Goal: Check status: Check status

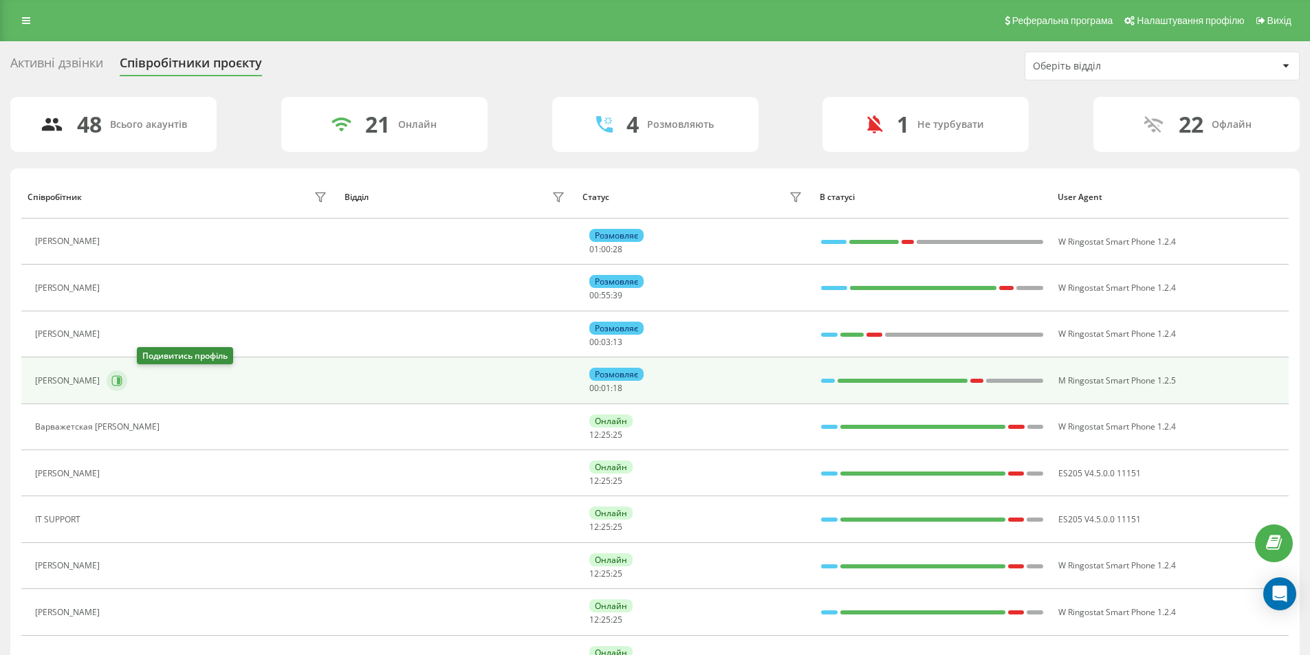
click at [127, 379] on button at bounding box center [117, 381] width 21 height 21
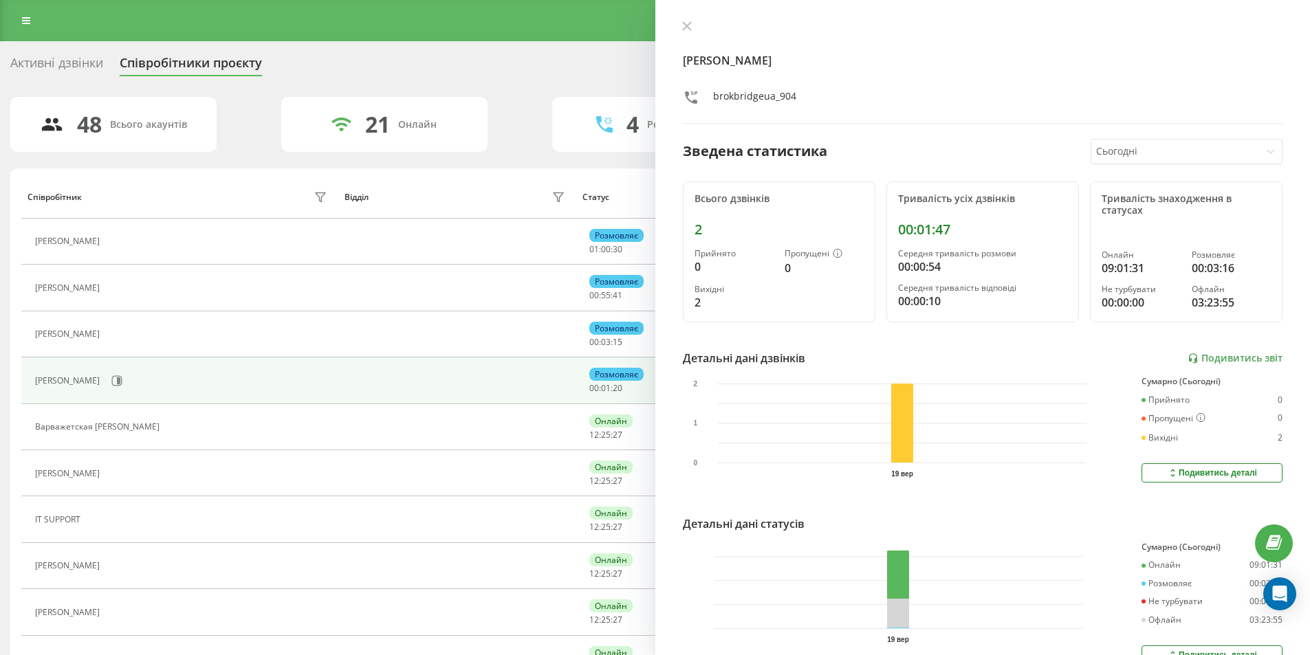
click at [1110, 155] on div at bounding box center [1175, 152] width 158 height 16
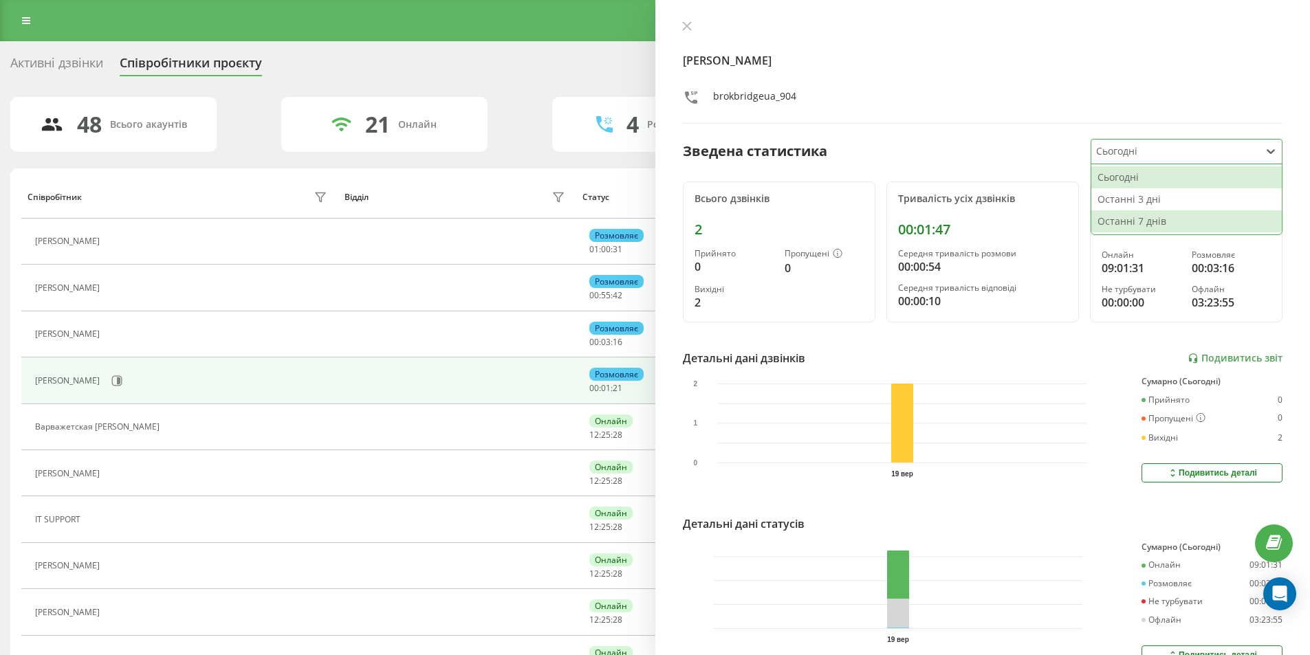
click at [1120, 212] on div "Останні 7 днів" at bounding box center [1186, 221] width 190 height 22
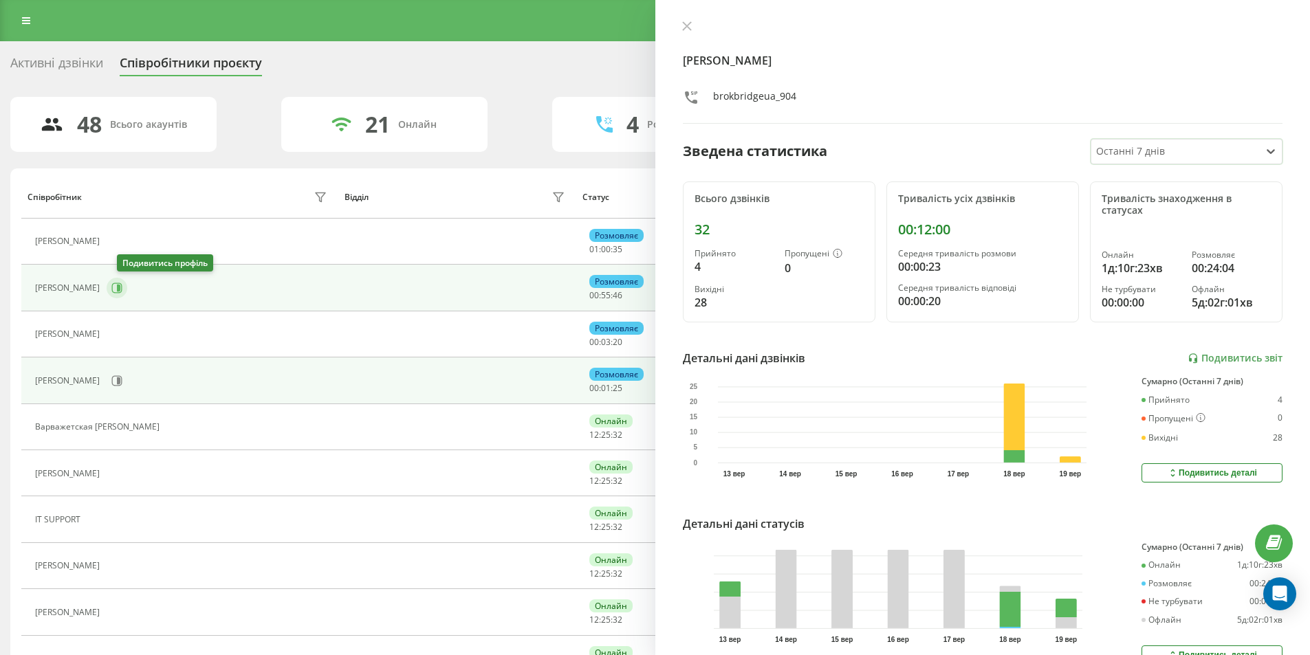
click at [122, 288] on icon at bounding box center [116, 288] width 11 height 11
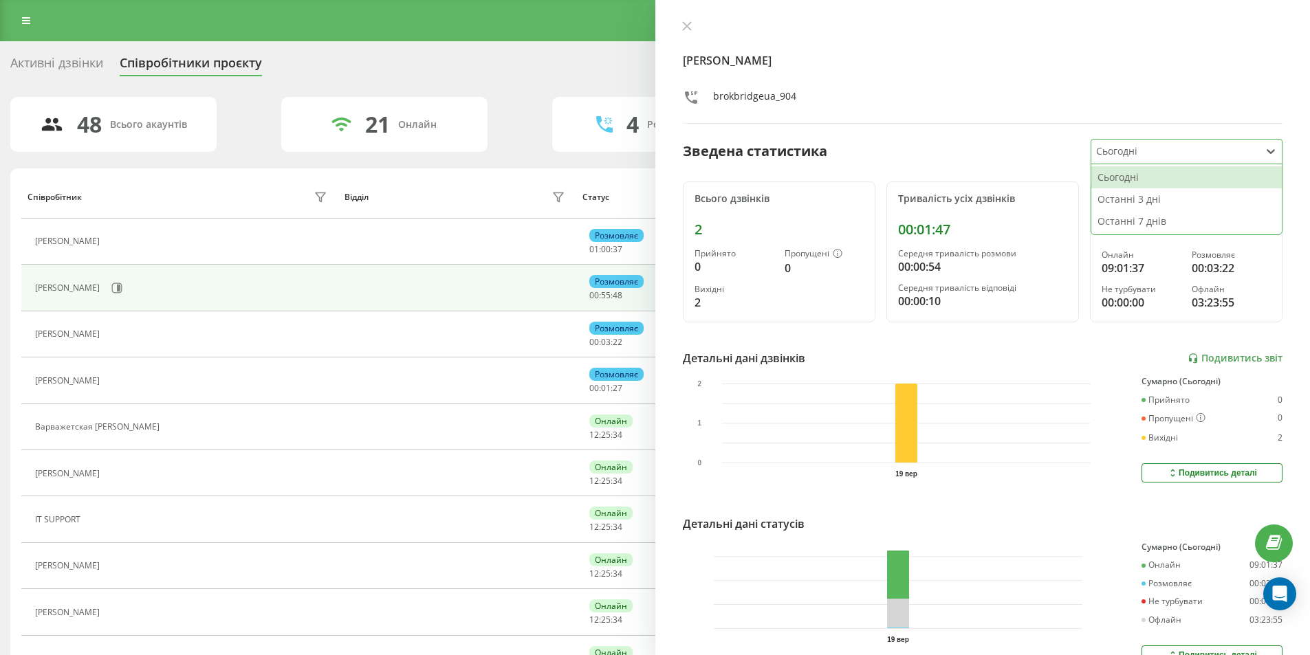
click at [1096, 148] on input "text" at bounding box center [1097, 151] width 3 height 14
click at [1123, 218] on div "Останні 7 днів" at bounding box center [1186, 221] width 190 height 22
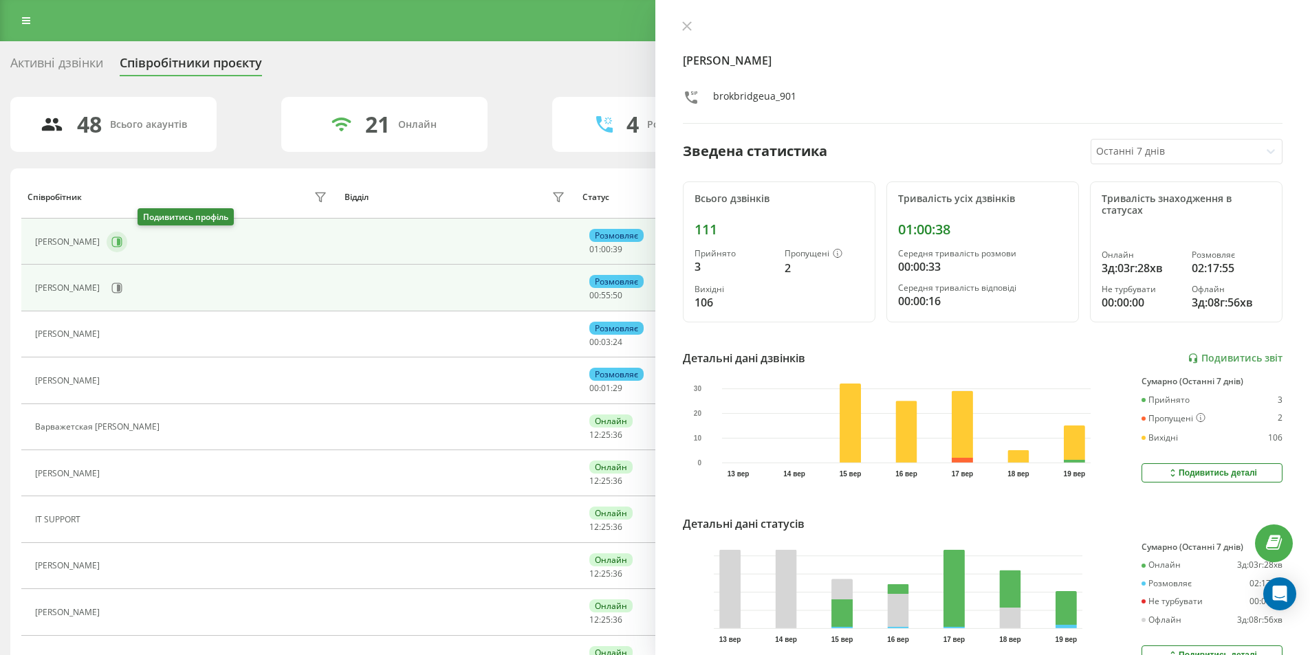
click at [122, 241] on icon at bounding box center [116, 241] width 11 height 11
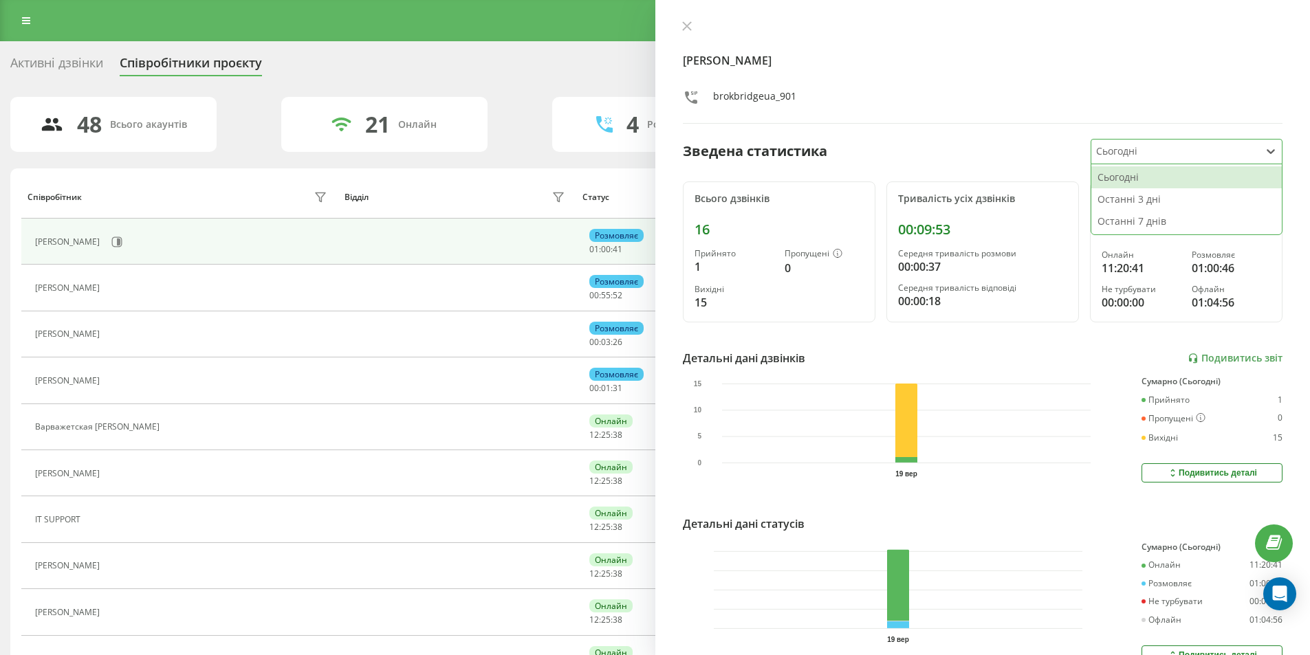
click at [1126, 158] on div at bounding box center [1175, 152] width 158 height 16
click at [1124, 226] on div "Останні 7 днів" at bounding box center [1186, 221] width 190 height 22
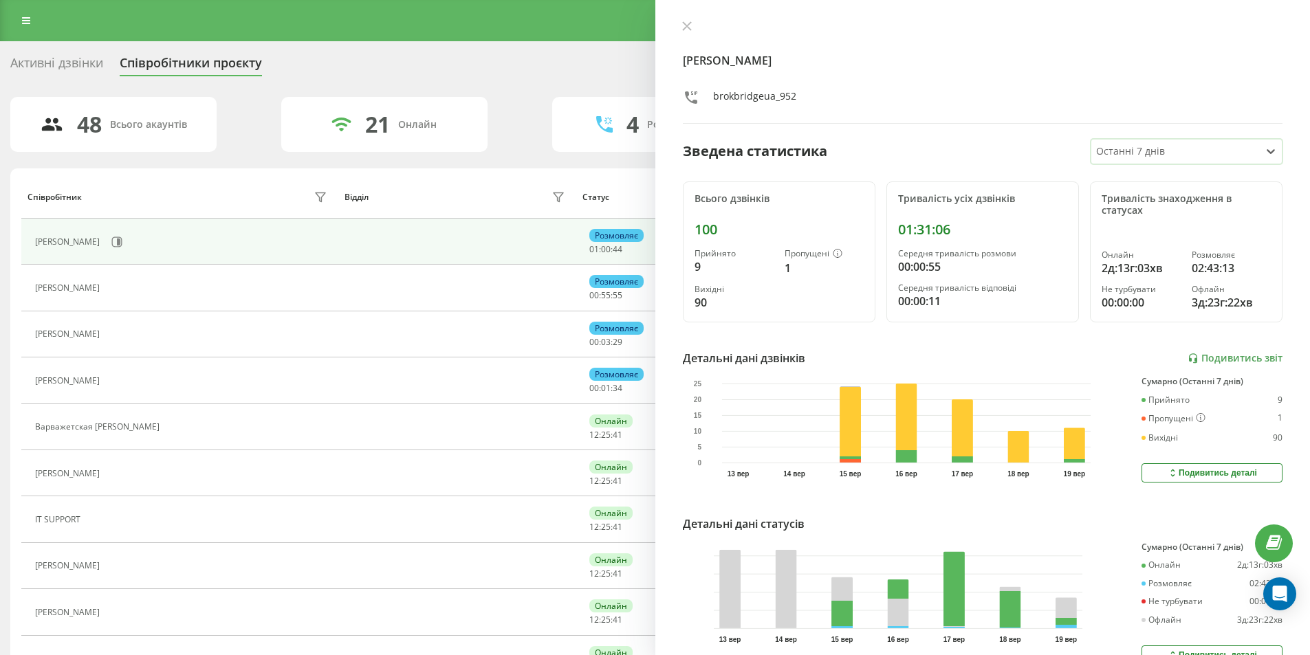
click at [1111, 150] on div at bounding box center [1175, 152] width 158 height 16
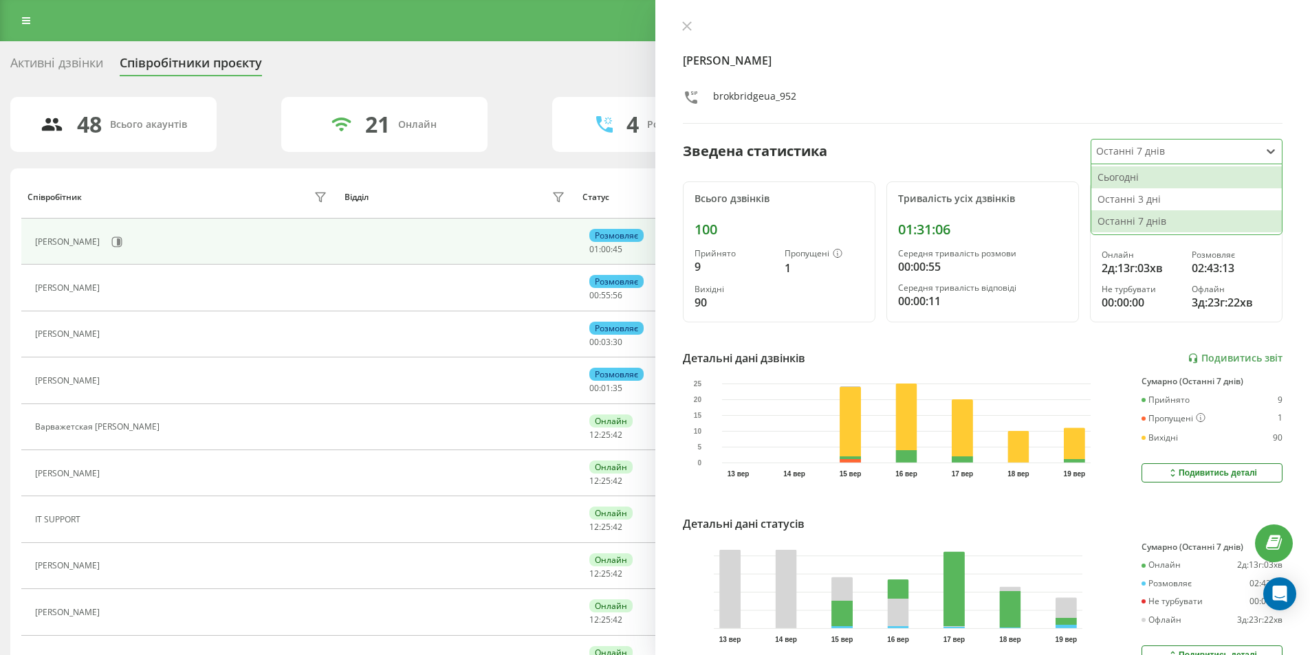
click at [1114, 170] on div "Сьогодні" at bounding box center [1186, 177] width 190 height 22
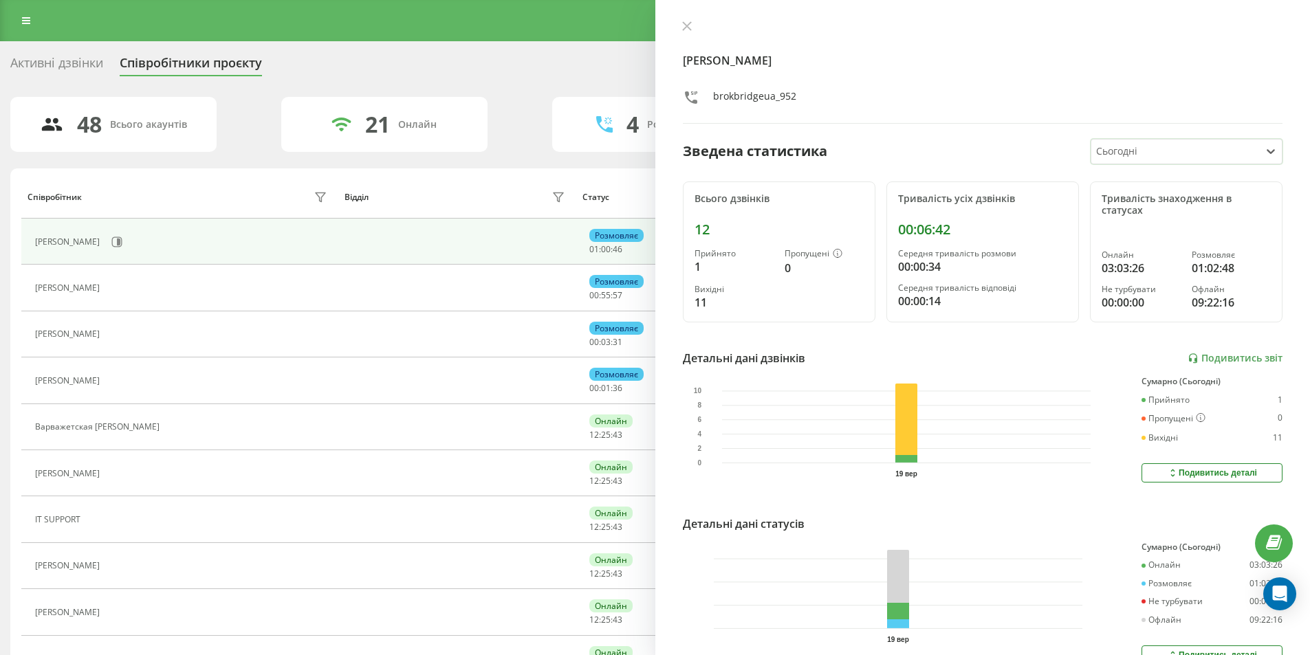
click at [703, 232] on div "12" at bounding box center [778, 229] width 169 height 16
click at [720, 197] on div "Всього дзвінків" at bounding box center [778, 199] width 169 height 12
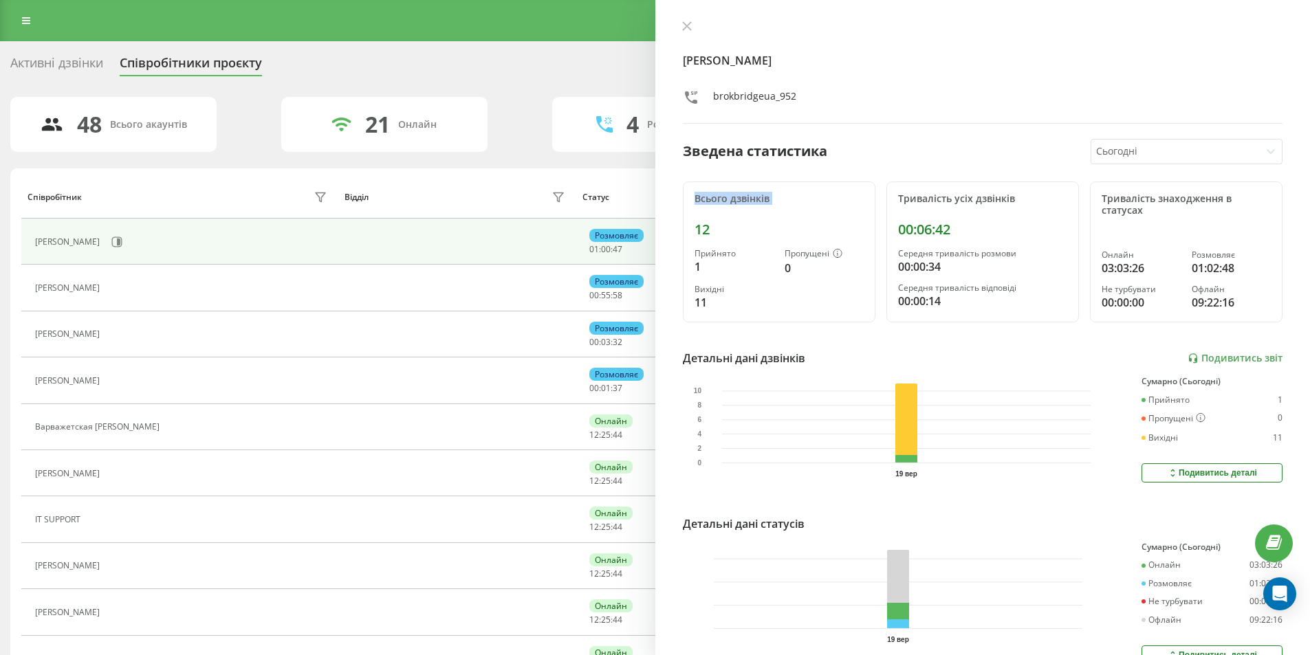
click at [720, 197] on div "Всього дзвінків" at bounding box center [778, 199] width 169 height 12
click at [1119, 156] on div at bounding box center [1175, 152] width 158 height 16
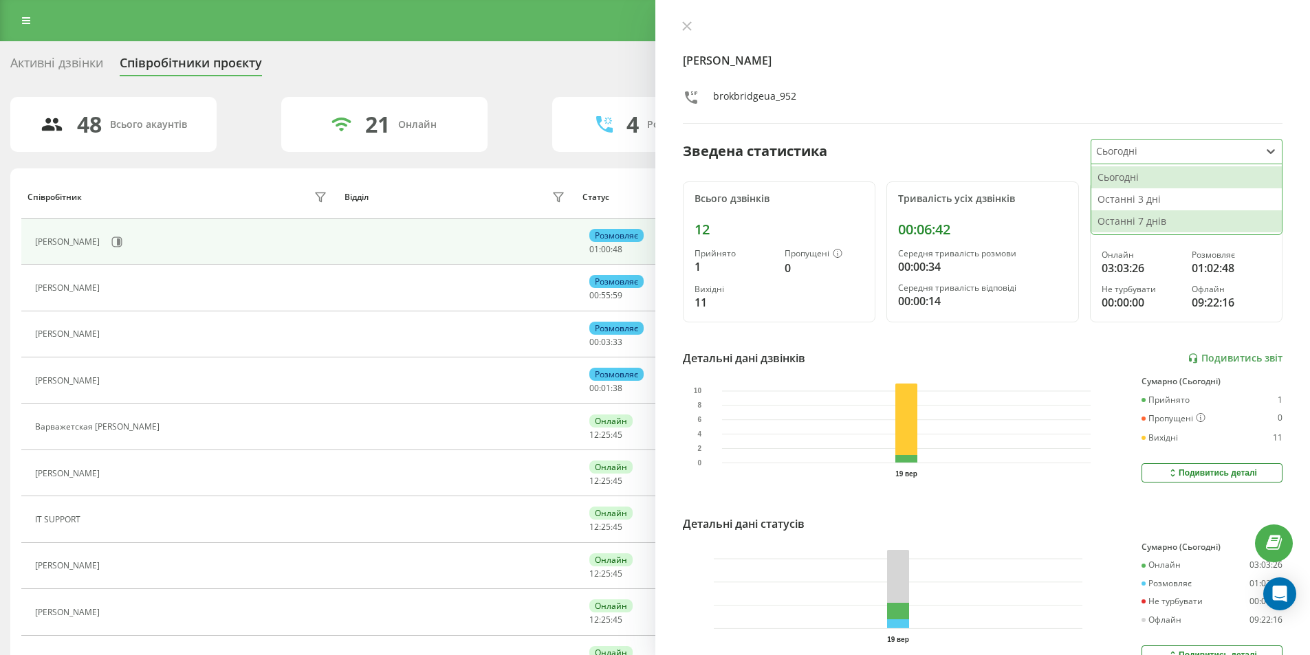
click at [1123, 216] on div "Останні 7 днів" at bounding box center [1186, 221] width 190 height 22
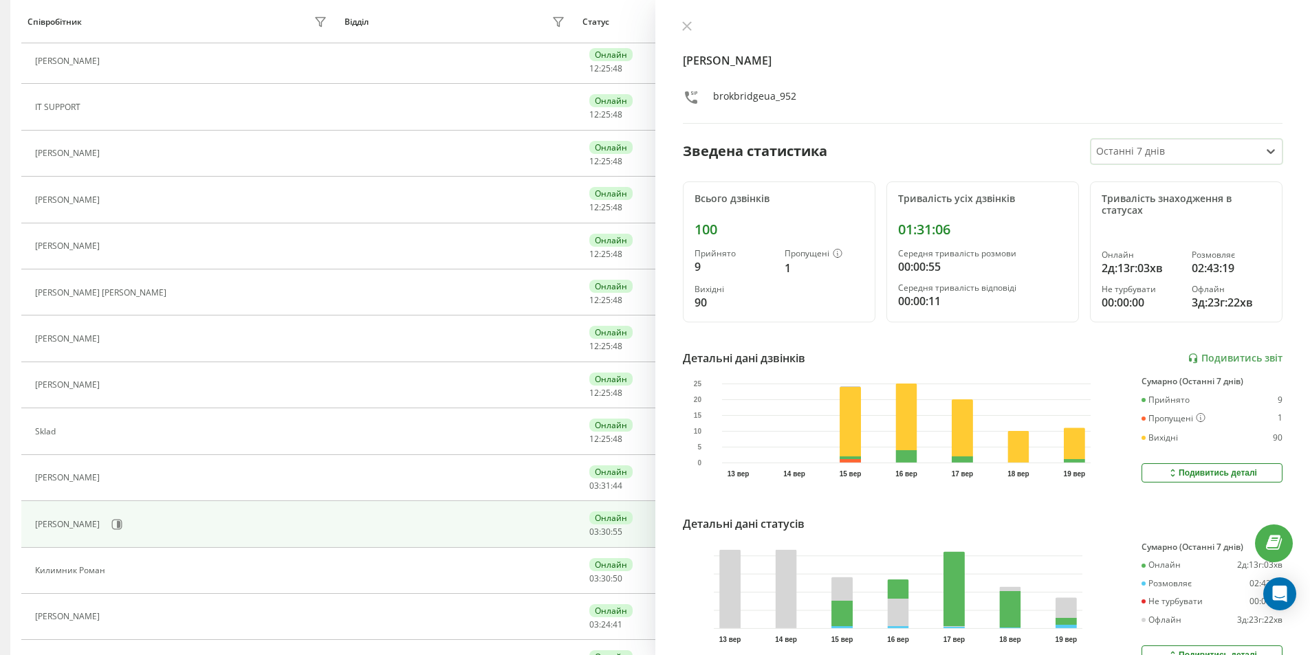
scroll to position [773, 0]
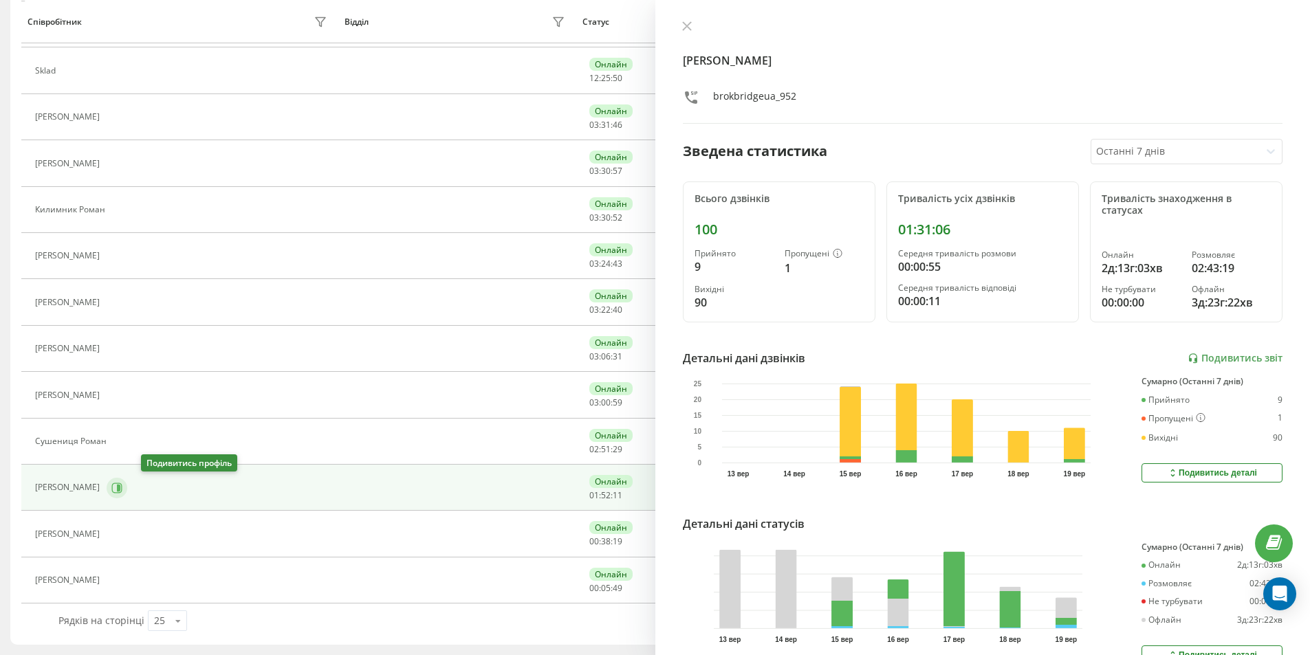
click at [120, 487] on icon at bounding box center [118, 487] width 3 height 7
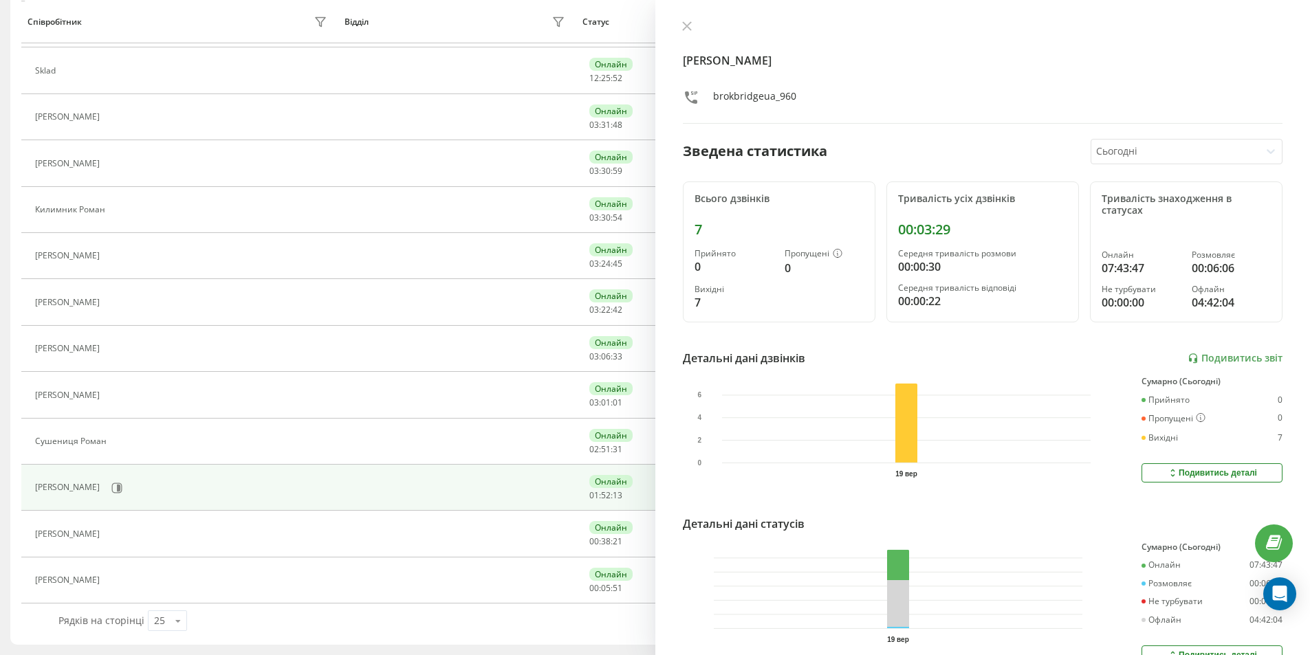
scroll to position [567, 0]
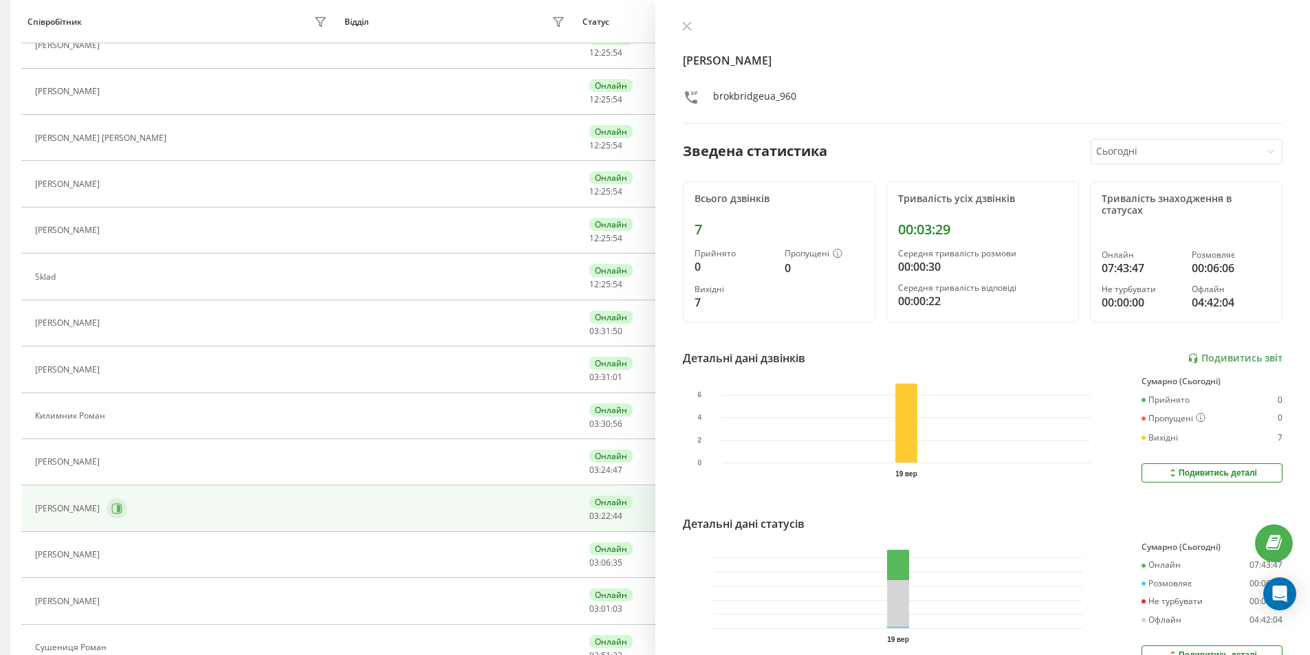
click at [113, 502] on button at bounding box center [117, 508] width 21 height 21
click at [1169, 155] on div at bounding box center [1175, 152] width 158 height 16
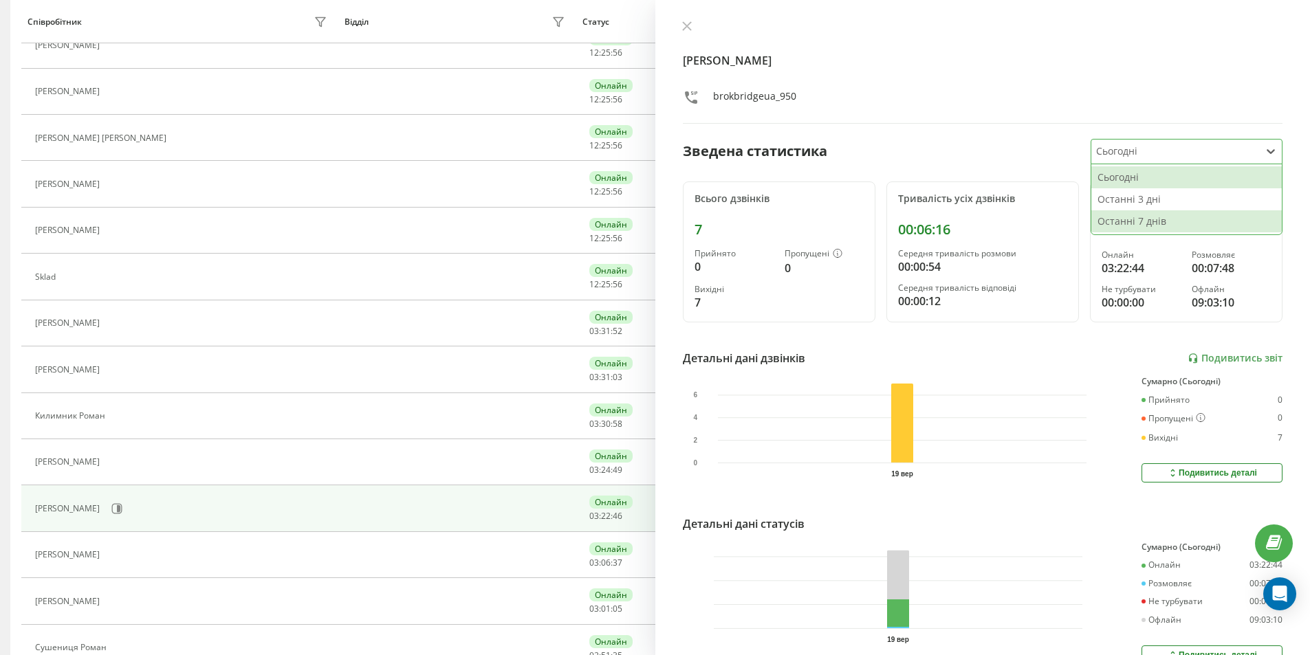
click at [1166, 227] on div "Останні 7 днів" at bounding box center [1186, 221] width 190 height 22
